Goal: Task Accomplishment & Management: Manage account settings

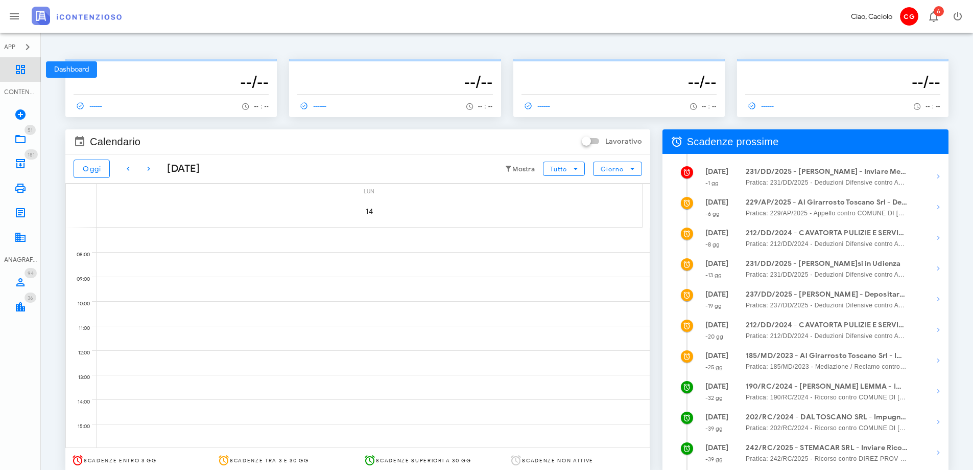
click at [21, 65] on icon at bounding box center [20, 69] width 12 height 12
click at [27, 138] on link "51 In Lavorazione 51" at bounding box center [20, 139] width 41 height 25
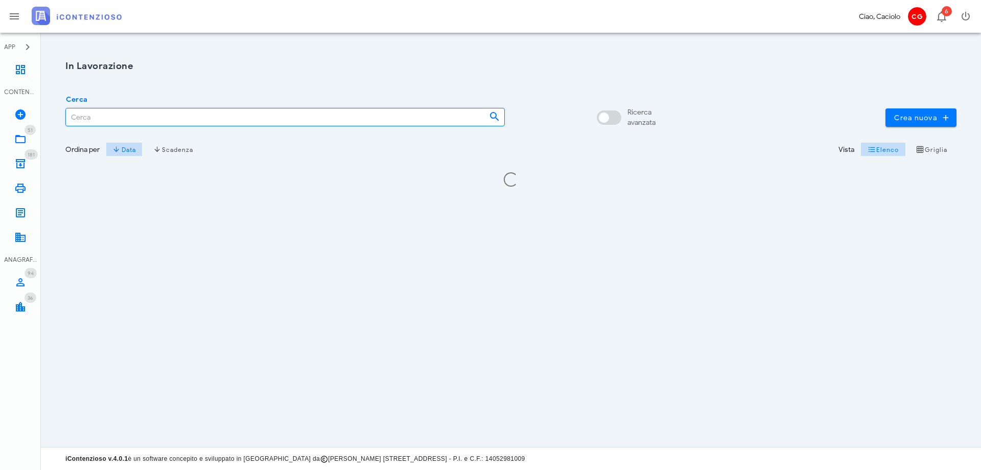
click at [111, 122] on input "Cerca" at bounding box center [273, 116] width 415 height 17
type input "lemma"
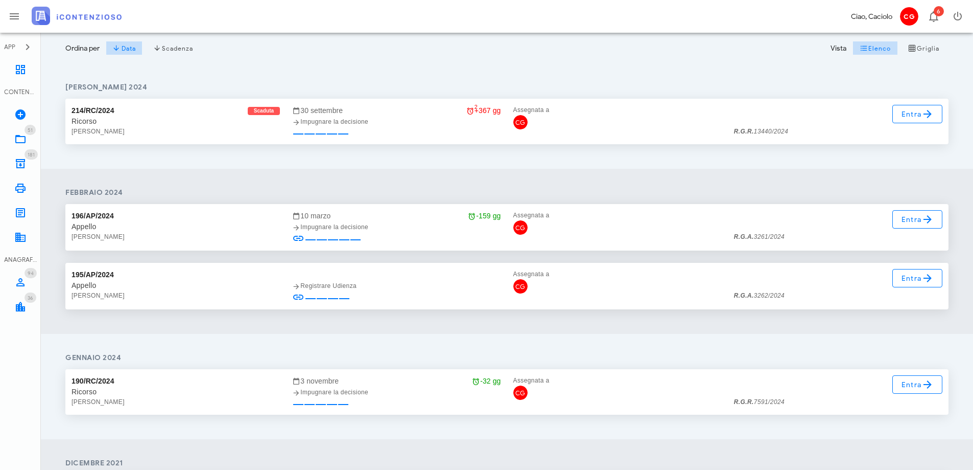
scroll to position [102, 0]
click at [910, 388] on span "Entra" at bounding box center [917, 383] width 33 height 12
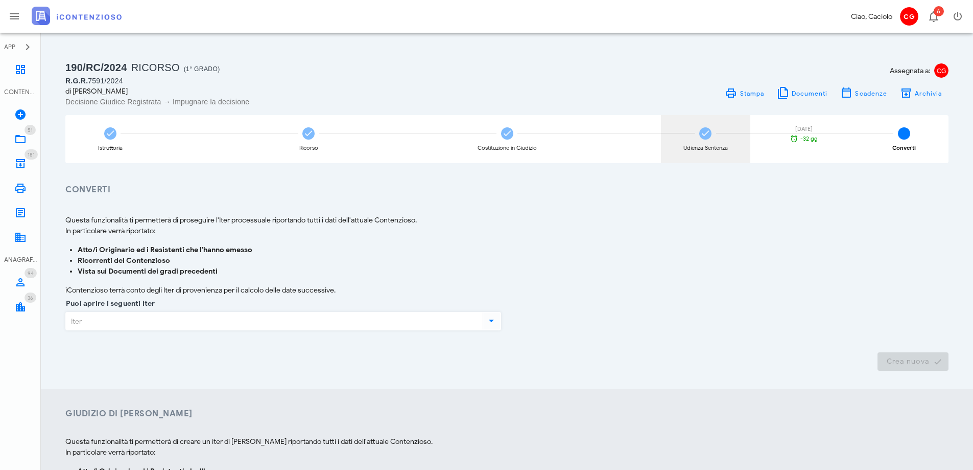
click at [720, 142] on div "Udienza Sentenza 03/11/2025 -32 gg" at bounding box center [705, 139] width 89 height 48
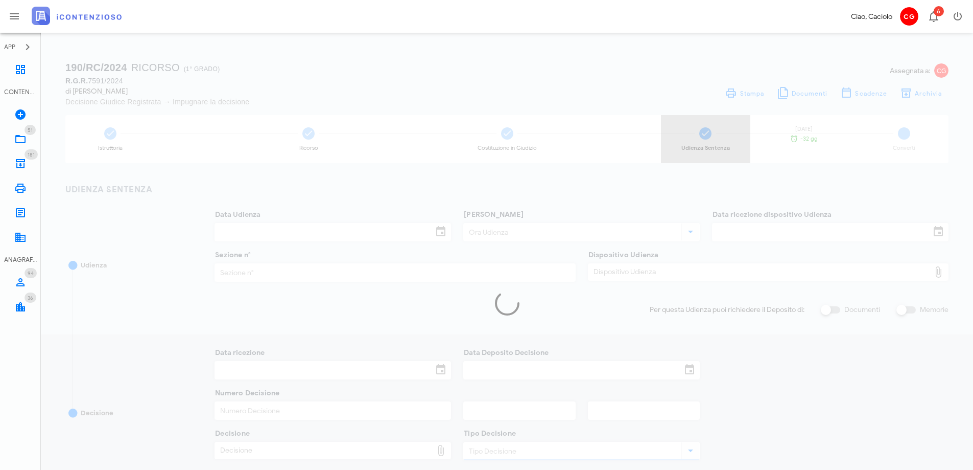
type input "02/04/2025"
type input "09:30"
type input "10/02/2025"
type input "33"
type input "02/04/2025"
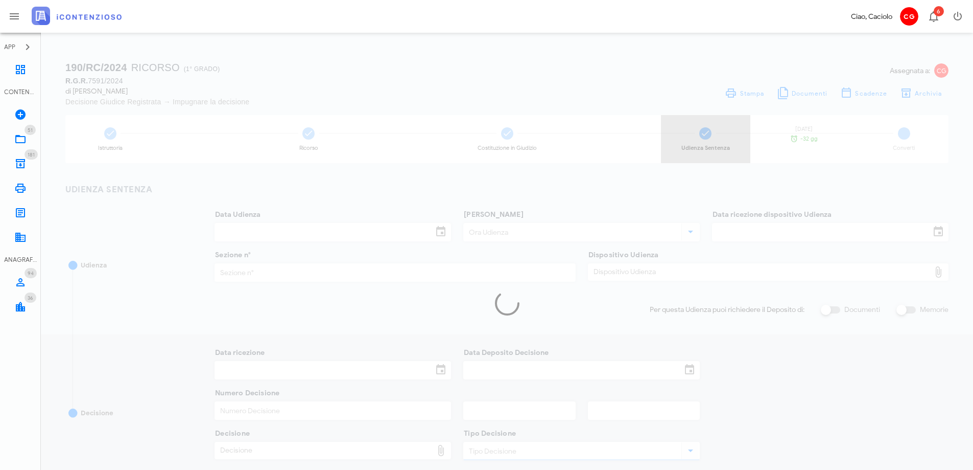
type input "02/04/2025"
type input "2539"
type input "2025"
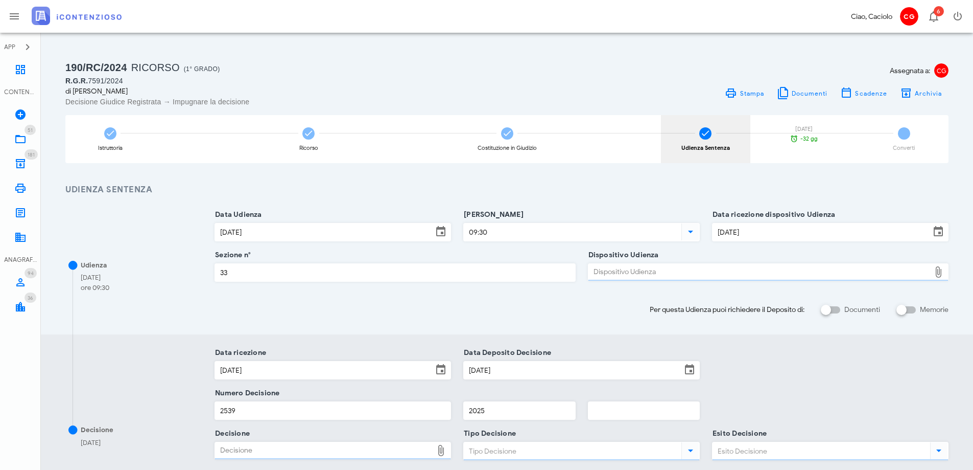
type input "Sentenza"
type input "Favorevole"
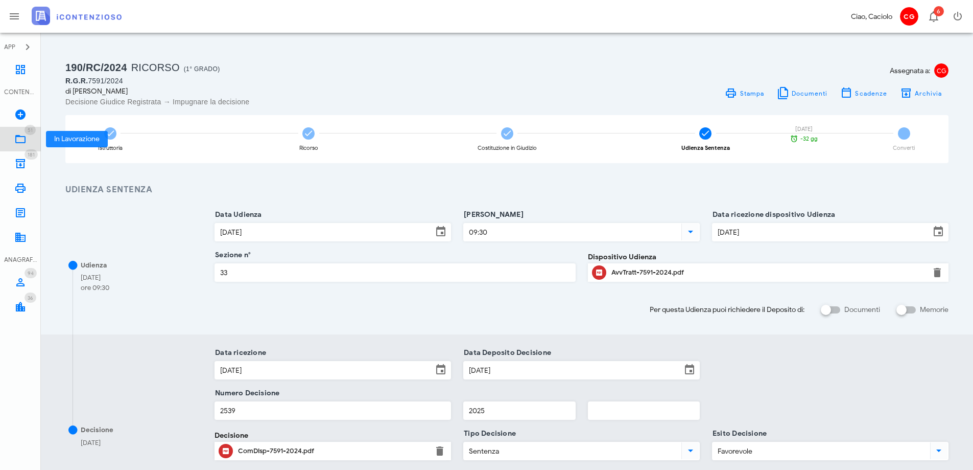
click at [29, 140] on link "51 In Lavorazione 51" at bounding box center [20, 139] width 41 height 25
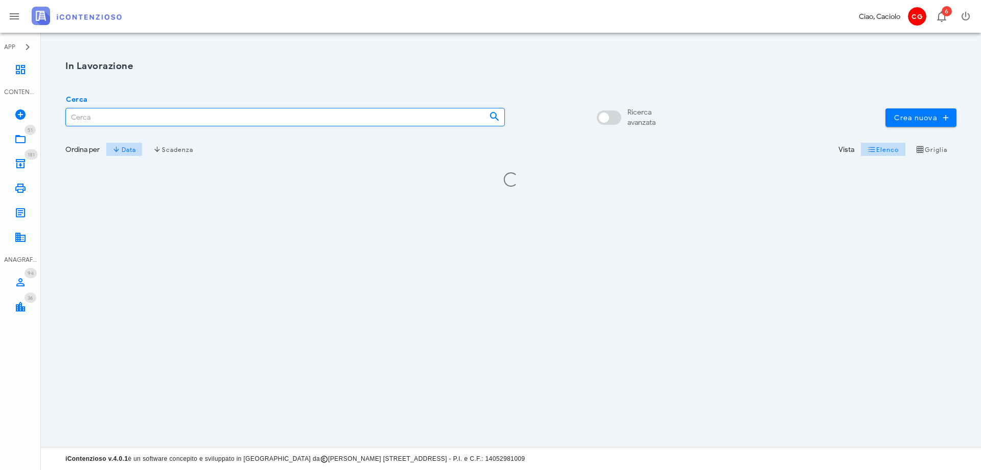
click at [146, 122] on input "Cerca" at bounding box center [273, 116] width 415 height 17
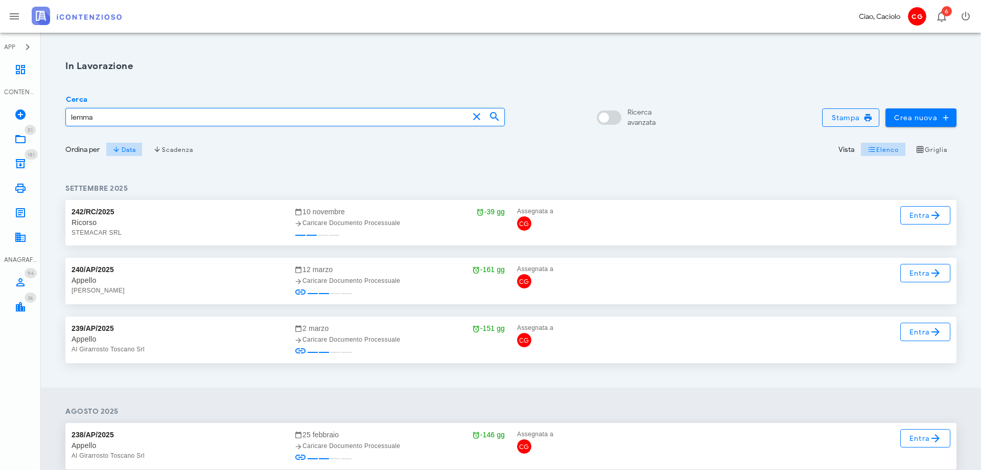
type input "lemma"
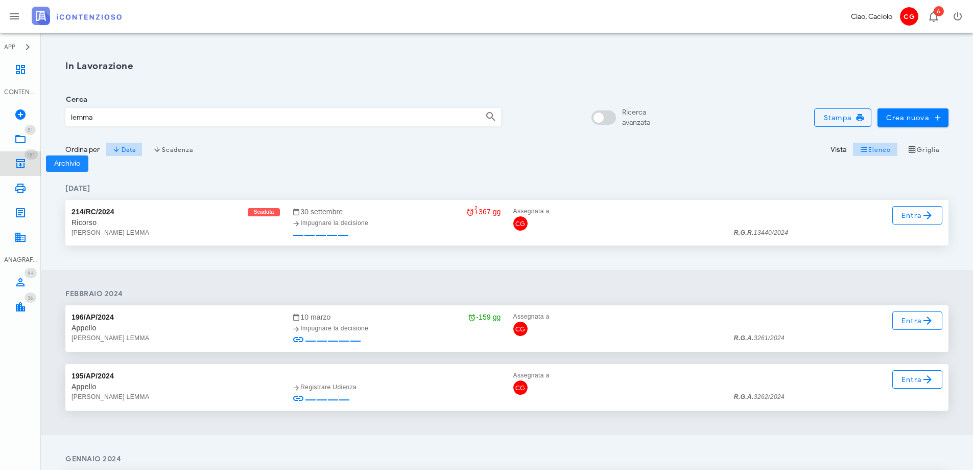
click at [24, 165] on icon at bounding box center [20, 163] width 12 height 12
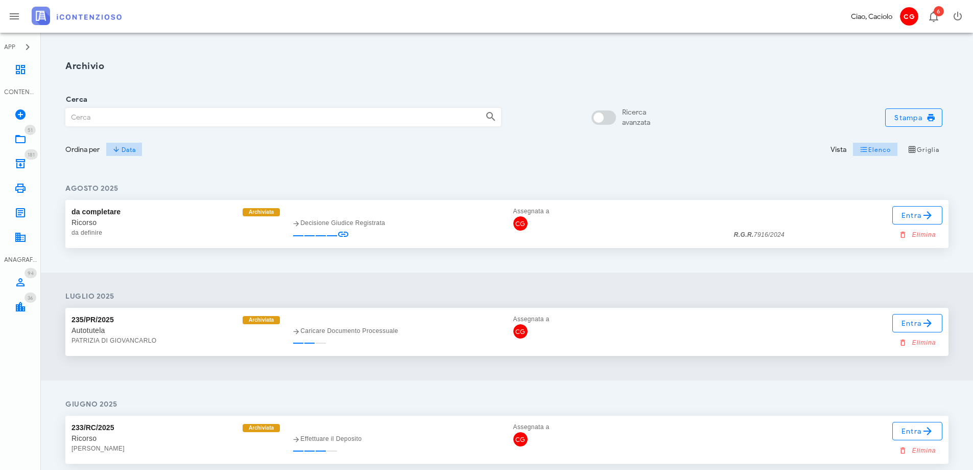
click at [98, 117] on input "Cerca" at bounding box center [271, 116] width 411 height 17
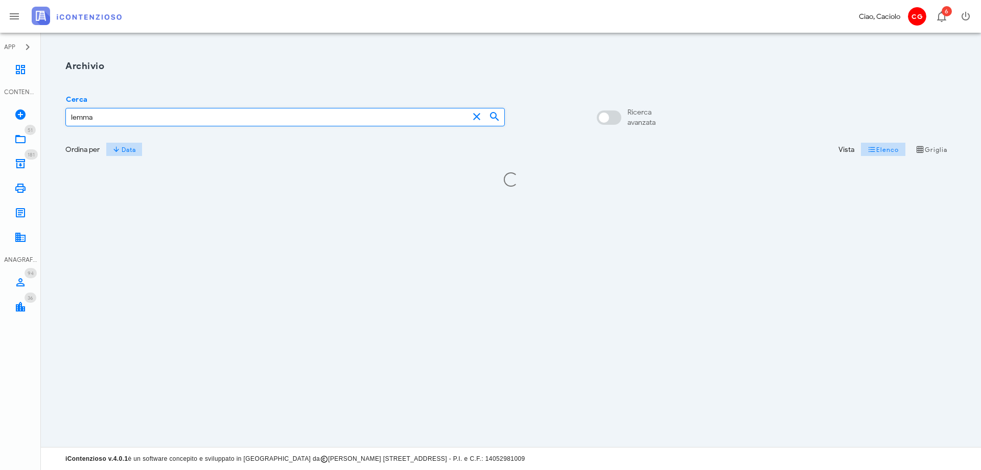
type input "lemma"
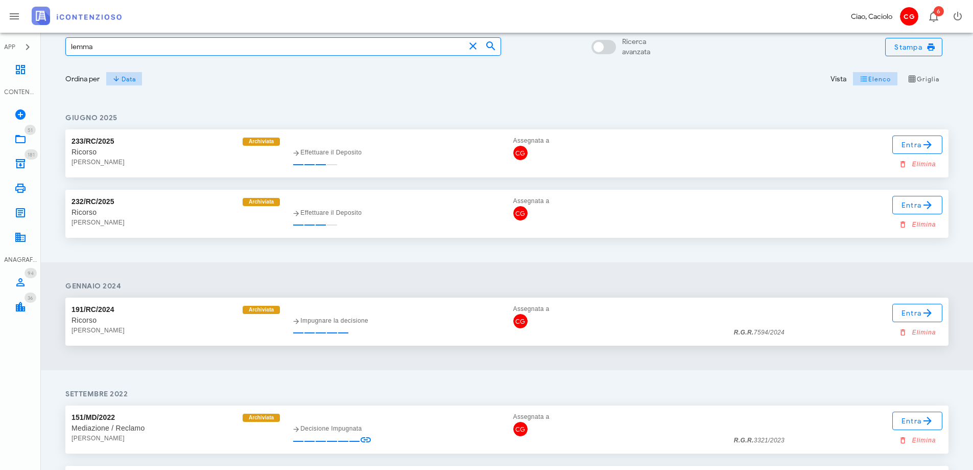
scroll to position [15, 0]
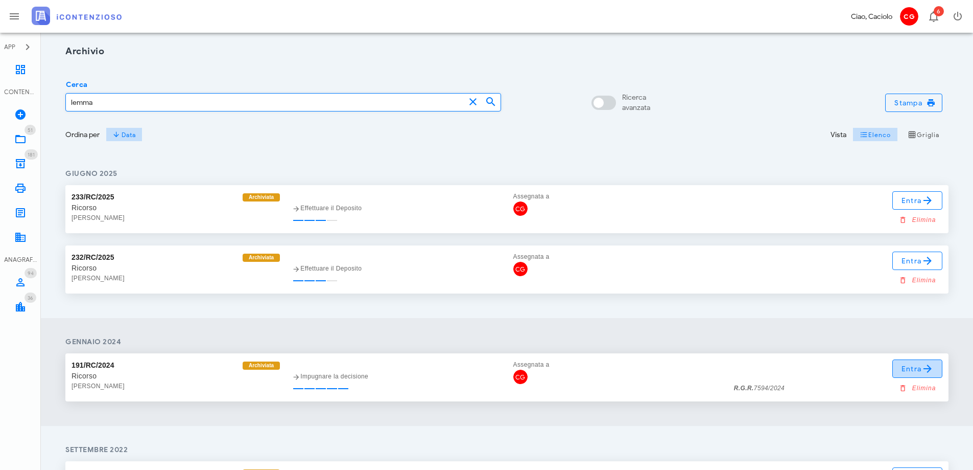
click at [927, 373] on icon at bounding box center [928, 368] width 12 height 12
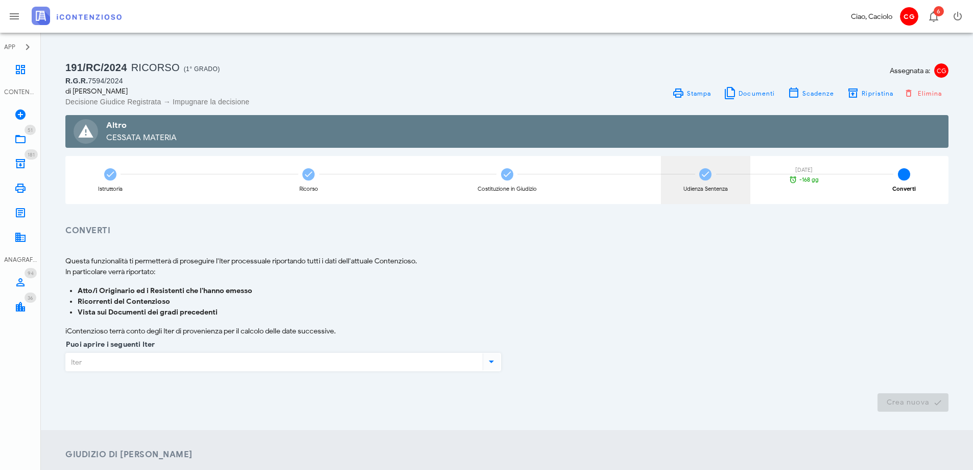
click at [710, 183] on div "Udienza Sentenza [DATE] -168 gg" at bounding box center [705, 180] width 89 height 48
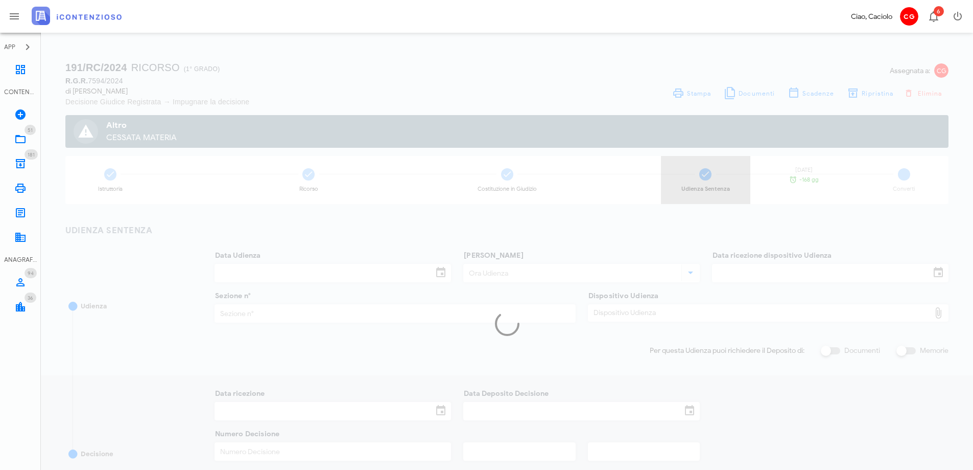
type input "[DATE]"
type input "11:00"
type input "[DATE]"
type input "7"
type input "[DATE]"
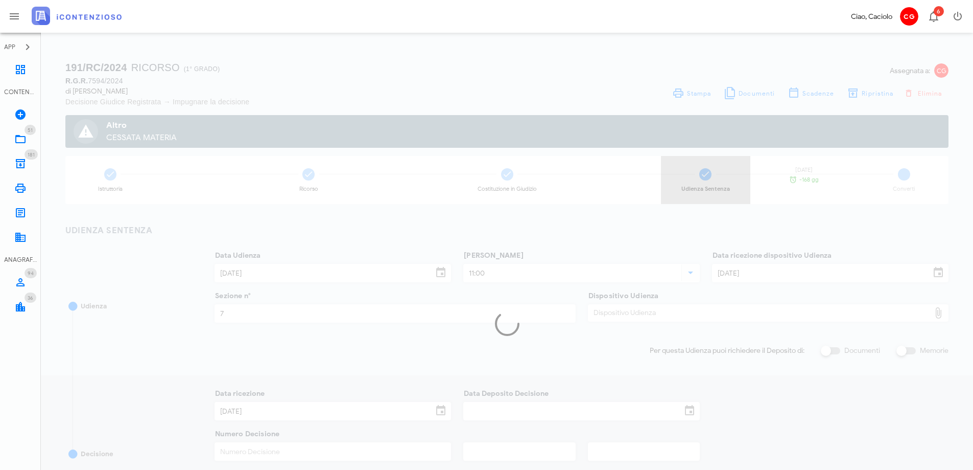
type input "[DATE]"
type input "8388"
type input "2025"
type input "Sentenza"
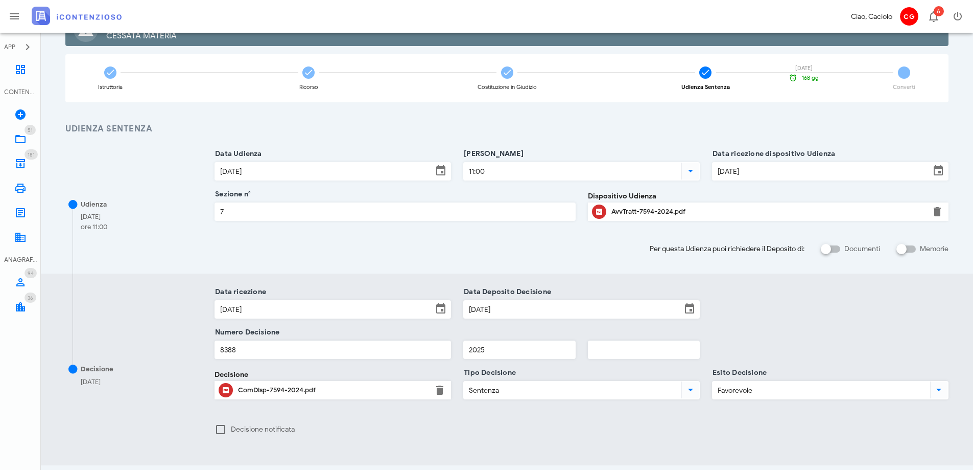
scroll to position [102, 0]
click at [555, 311] on input "[DATE]" at bounding box center [573, 308] width 218 height 17
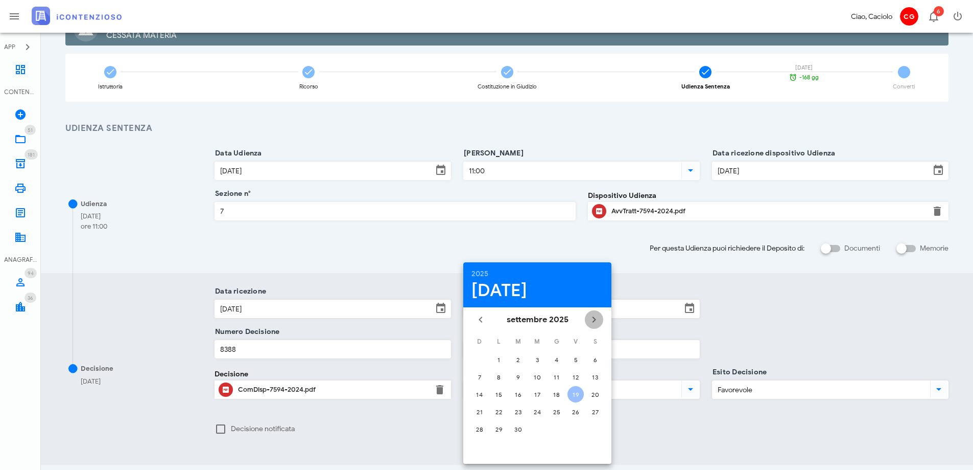
click at [589, 318] on icon "Il prossimo mese" at bounding box center [594, 319] width 12 height 12
click at [558, 360] on div "2" at bounding box center [556, 360] width 15 height 8
type input "[DATE]"
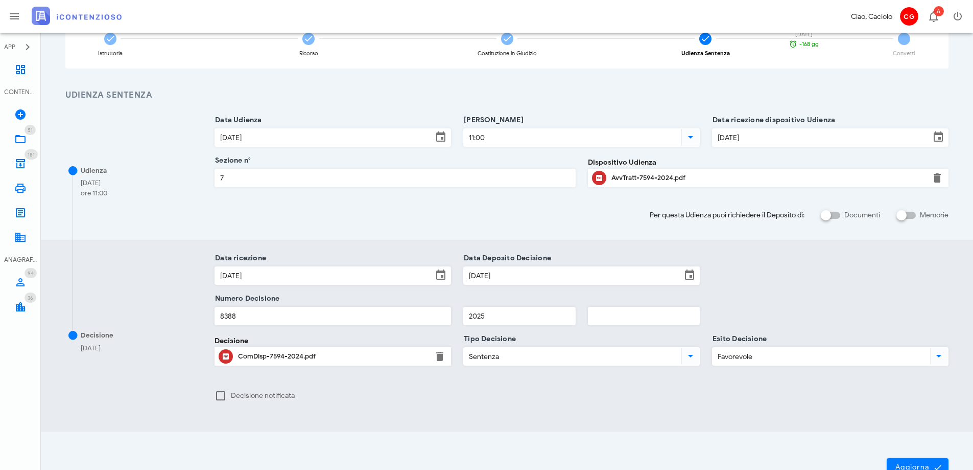
scroll to position [153, 0]
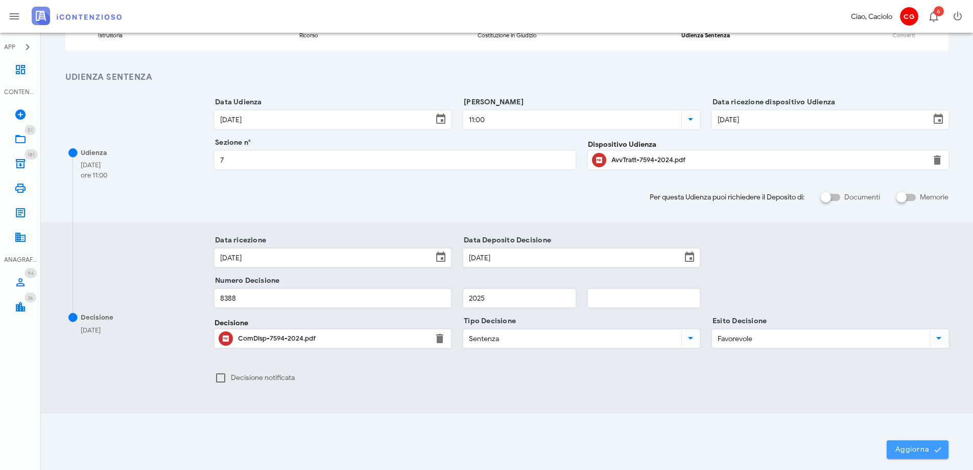
click at [901, 454] on button "Aggiorna" at bounding box center [918, 449] width 62 height 18
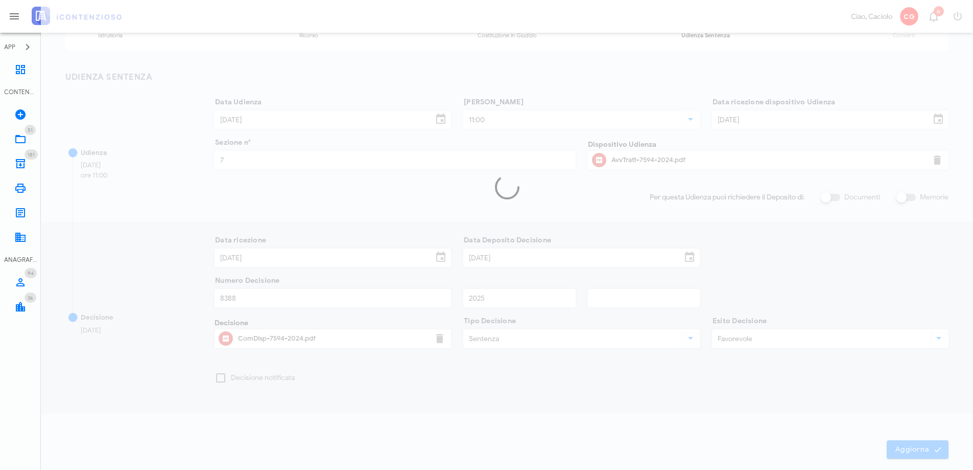
scroll to position [0, 0]
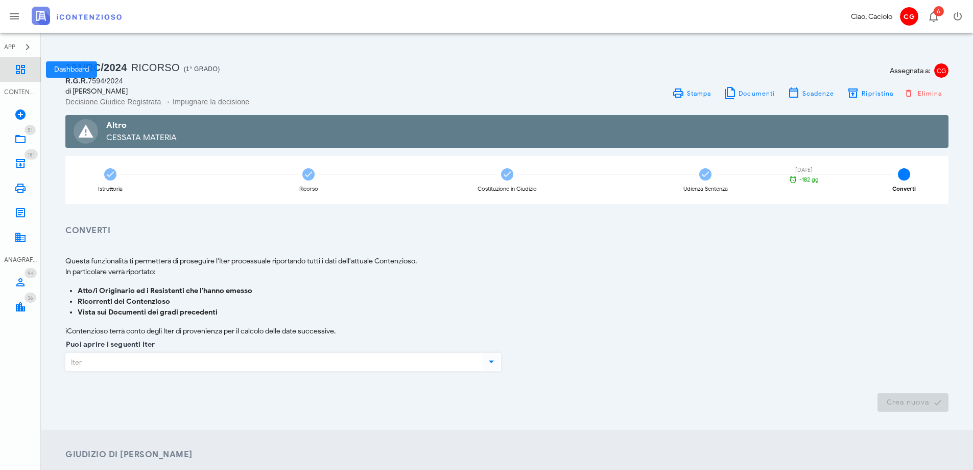
click at [17, 77] on link "Dashboard" at bounding box center [20, 69] width 41 height 25
